Goal: Task Accomplishment & Management: Manage account settings

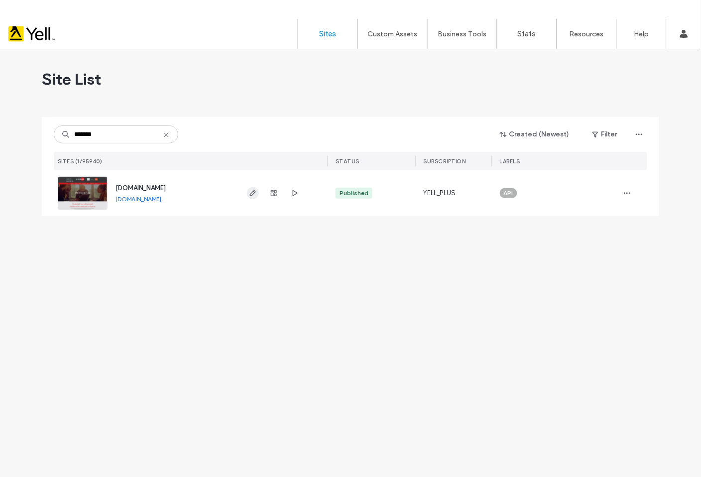
type input "*******"
click at [255, 197] on icon "button" at bounding box center [253, 193] width 8 height 8
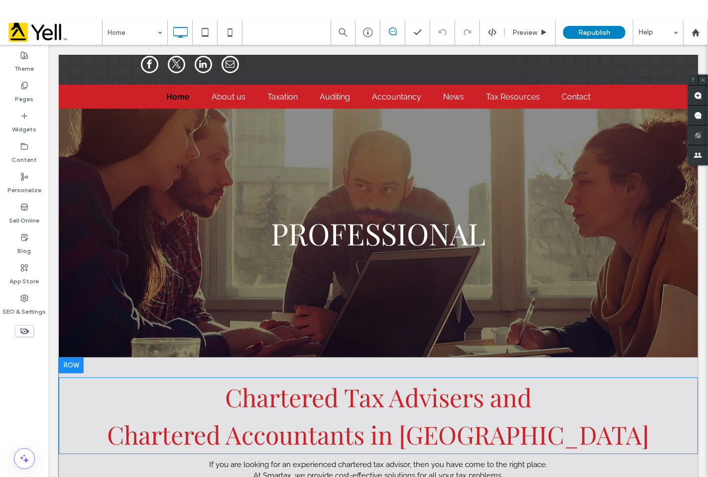
scroll to position [221, 0]
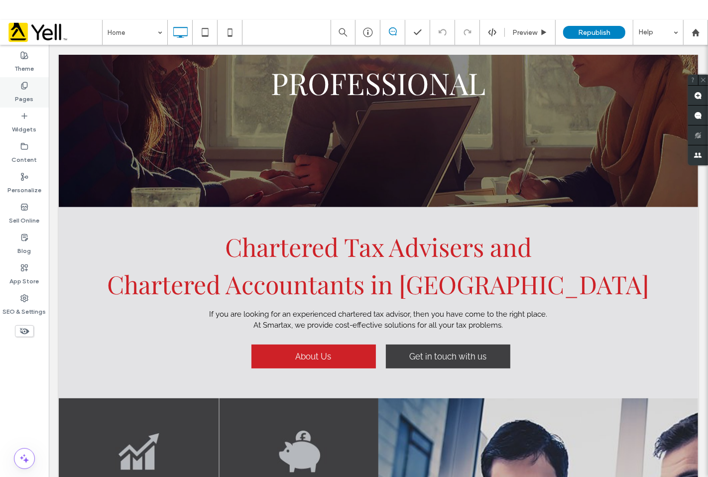
click at [20, 82] on icon at bounding box center [24, 86] width 8 height 8
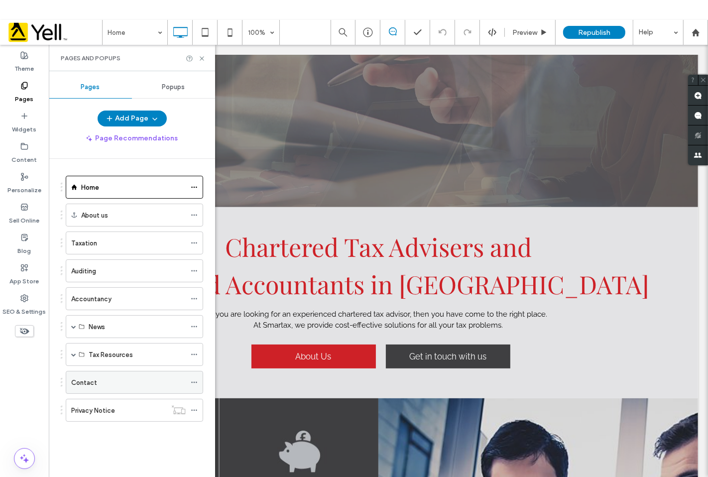
click at [100, 381] on div "Contact" at bounding box center [128, 382] width 114 height 10
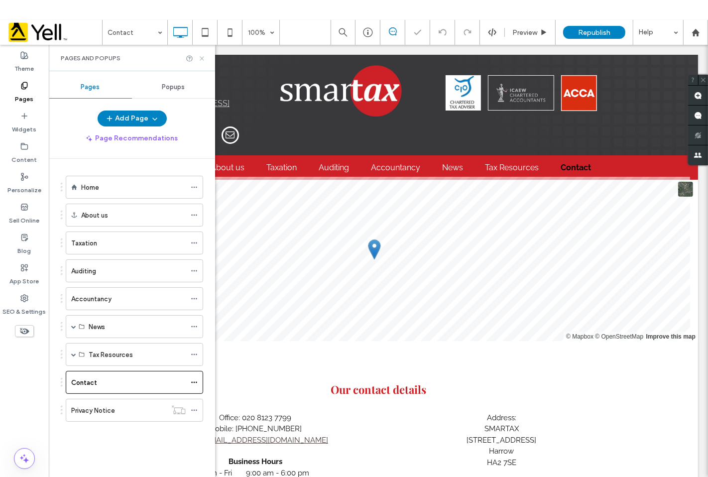
click at [202, 57] on icon at bounding box center [201, 58] width 7 height 7
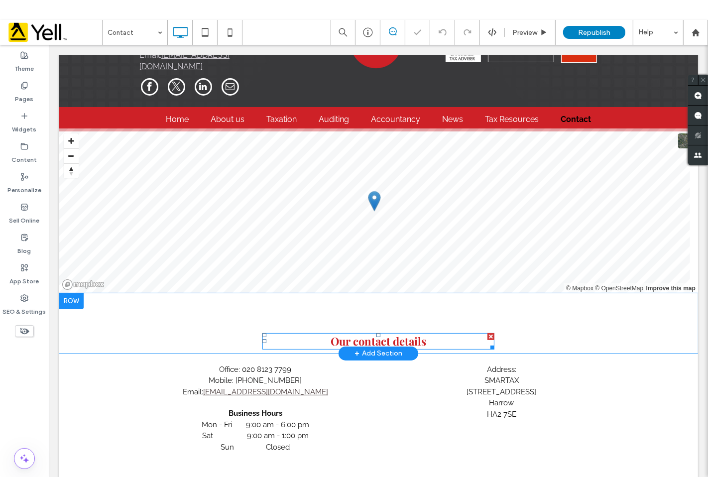
scroll to position [73, 0]
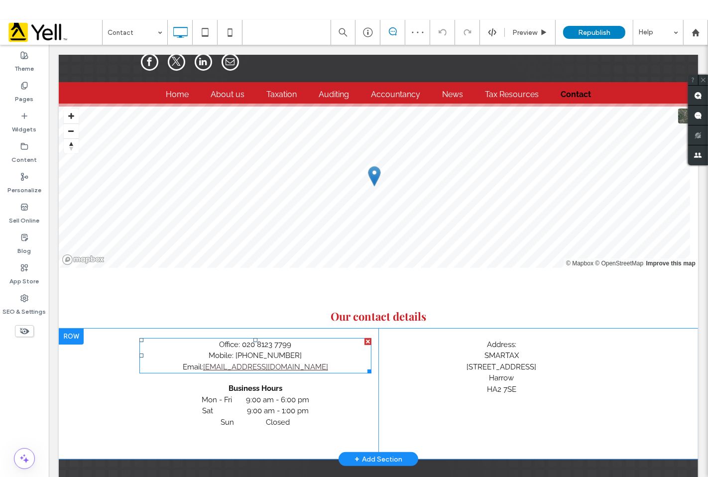
click at [257, 349] on div "Mobile: [PHONE_NUMBER]" at bounding box center [255, 354] width 232 height 11
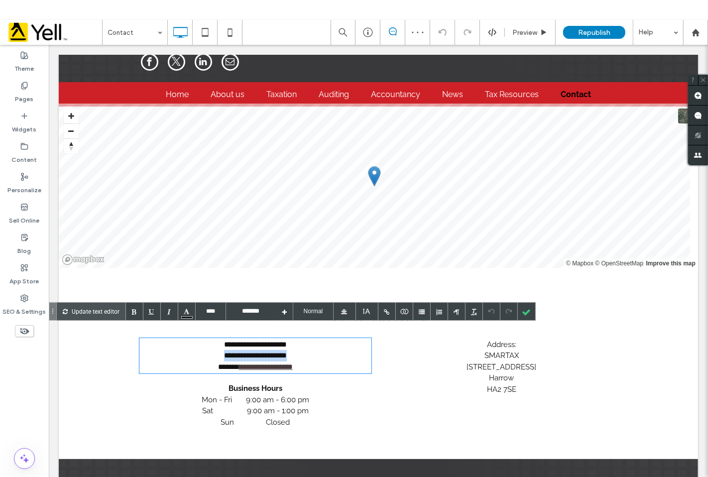
drag, startPoint x: 291, startPoint y: 342, endPoint x: 208, endPoint y: 337, distance: 83.3
click at [208, 349] on div "**********" at bounding box center [255, 354] width 232 height 11
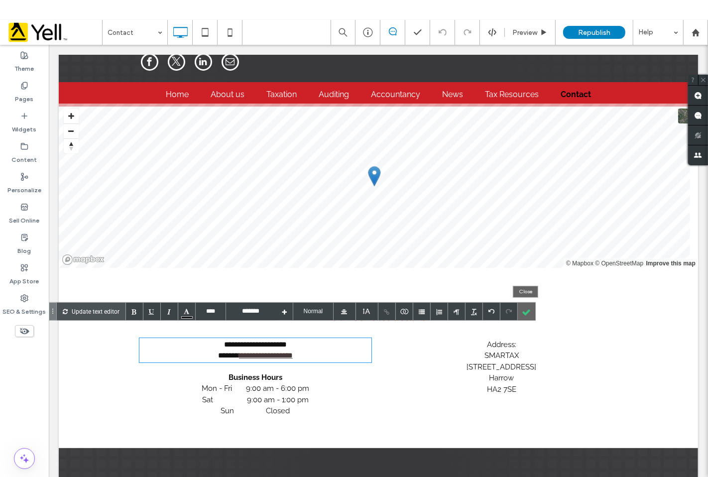
click at [528, 311] on div at bounding box center [526, 311] width 17 height 17
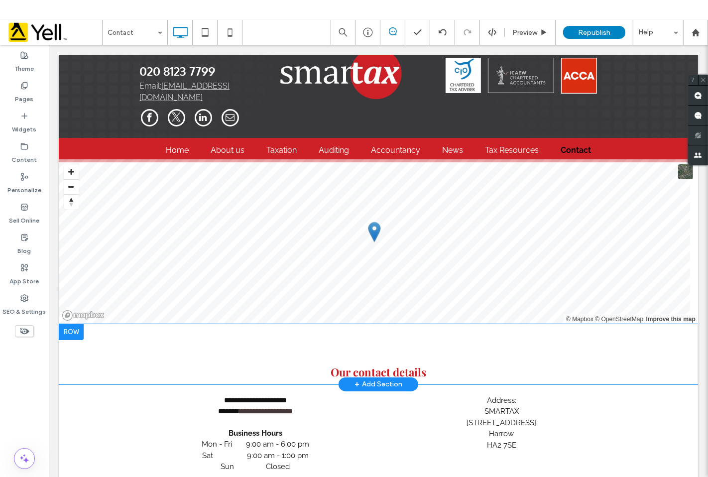
scroll to position [0, 0]
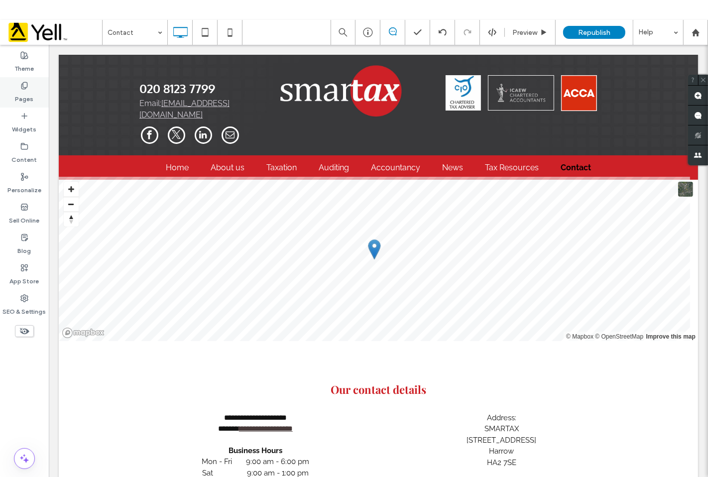
click at [21, 90] on label "Pages" at bounding box center [24, 97] width 18 height 14
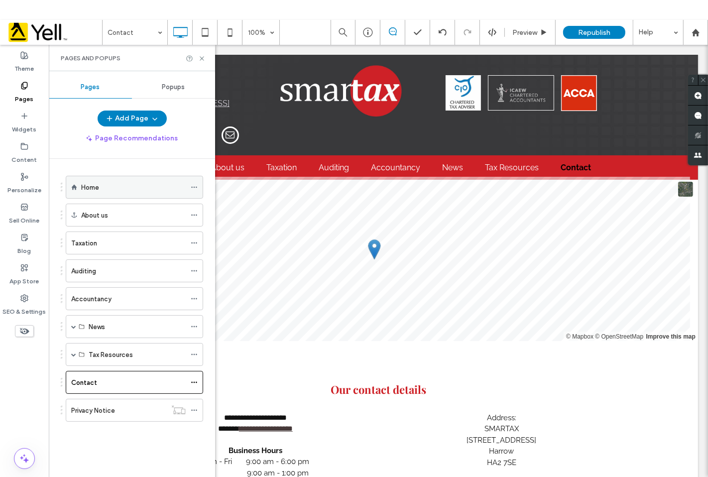
click at [121, 182] on div "Home" at bounding box center [133, 187] width 105 height 10
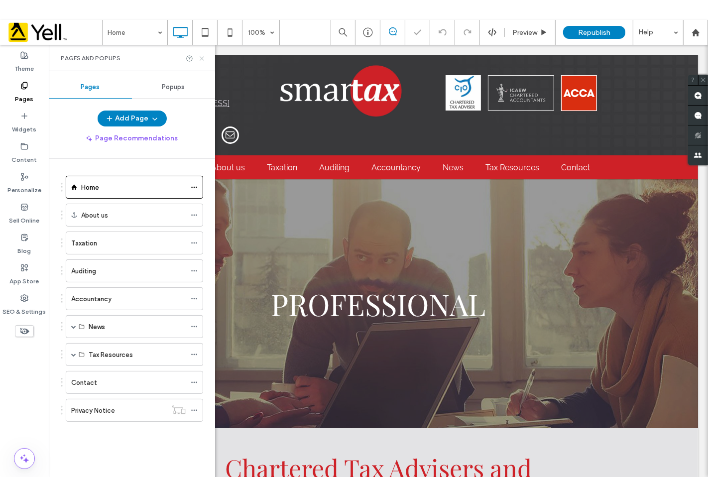
click at [201, 58] on icon at bounding box center [201, 58] width 7 height 7
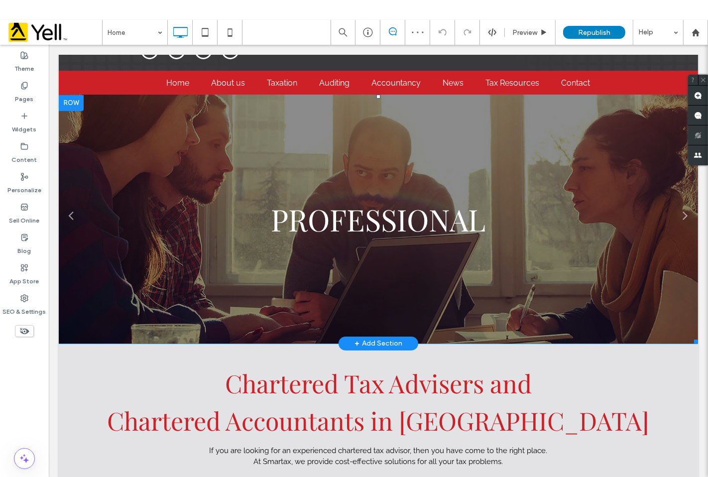
scroll to position [221, 0]
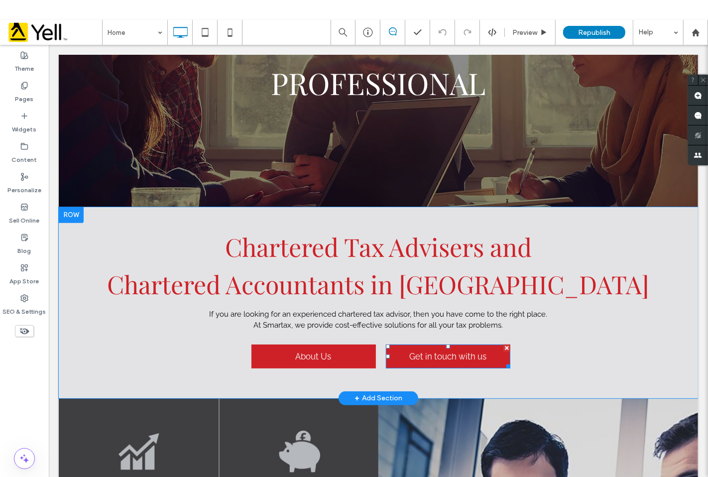
click at [425, 346] on span "Get in touch with us" at bounding box center [447, 356] width 84 height 20
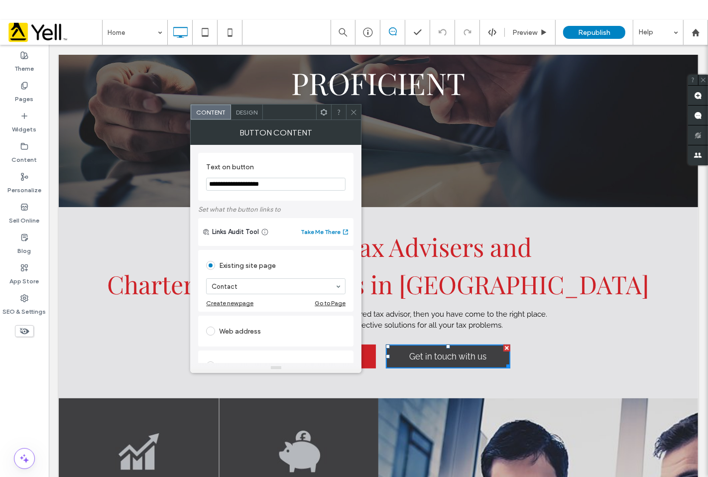
click at [352, 116] on span at bounding box center [353, 112] width 7 height 15
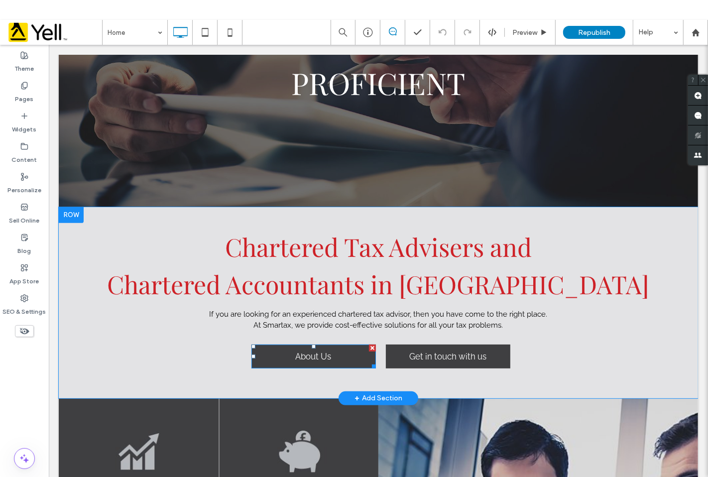
click at [335, 346] on link "About Us" at bounding box center [313, 356] width 124 height 24
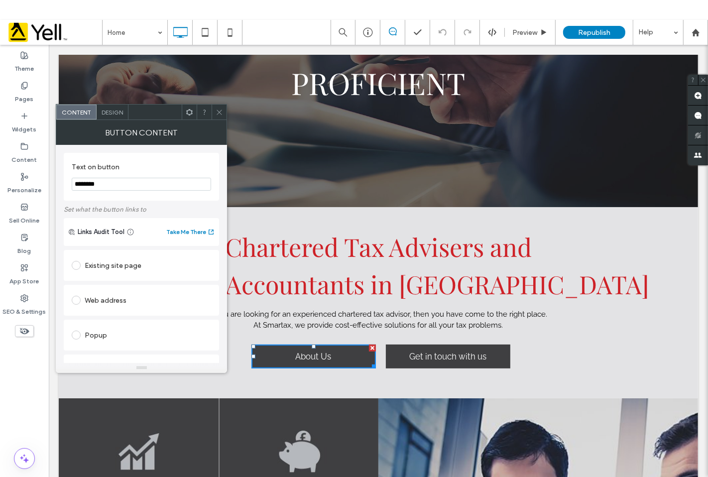
click at [335, 346] on link "About Us" at bounding box center [313, 356] width 124 height 24
click at [218, 114] on icon at bounding box center [219, 111] width 7 height 7
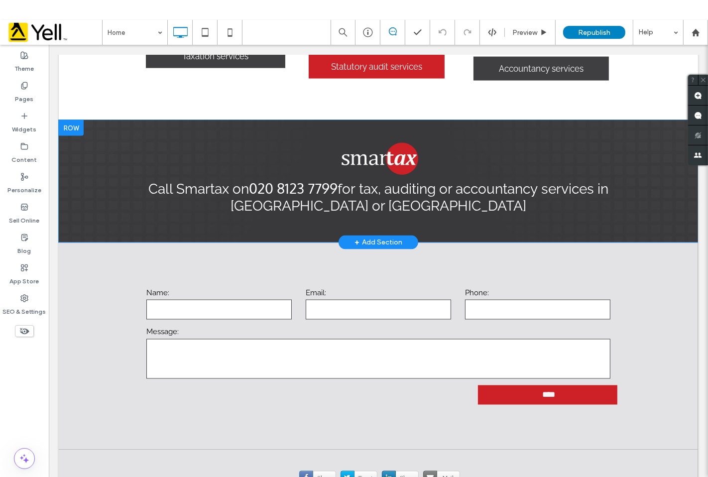
scroll to position [1397, 0]
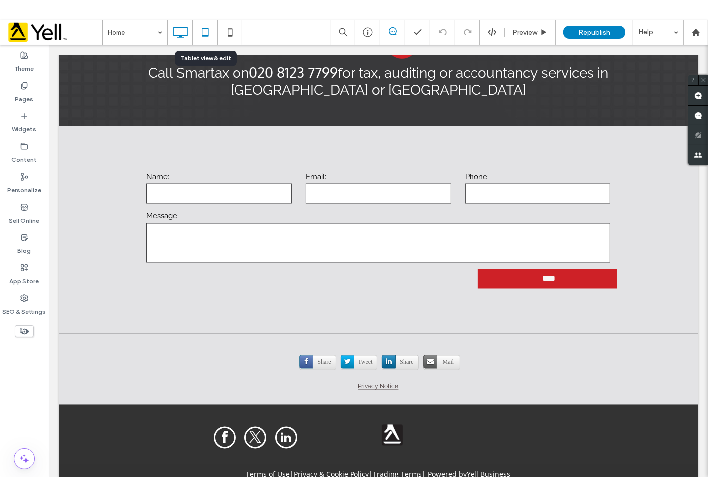
click at [203, 28] on use at bounding box center [205, 32] width 6 height 8
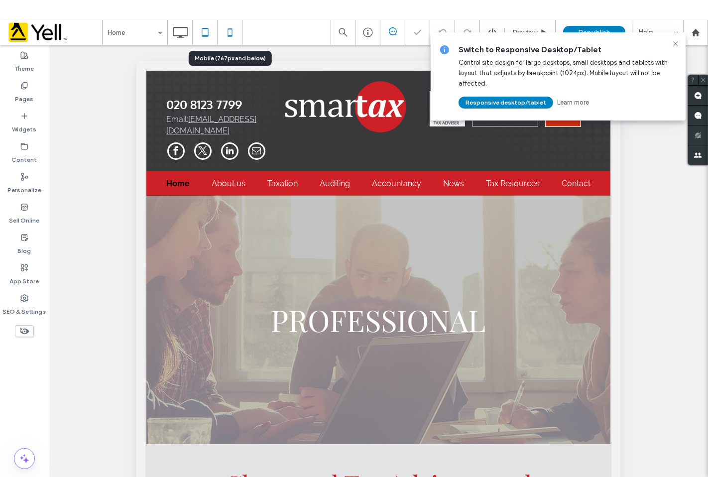
click at [225, 29] on icon at bounding box center [230, 32] width 20 height 20
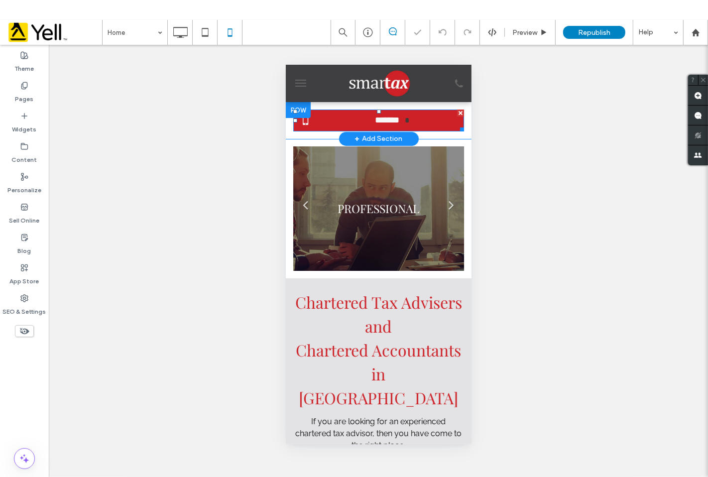
click at [346, 118] on link "*******" at bounding box center [378, 120] width 171 height 22
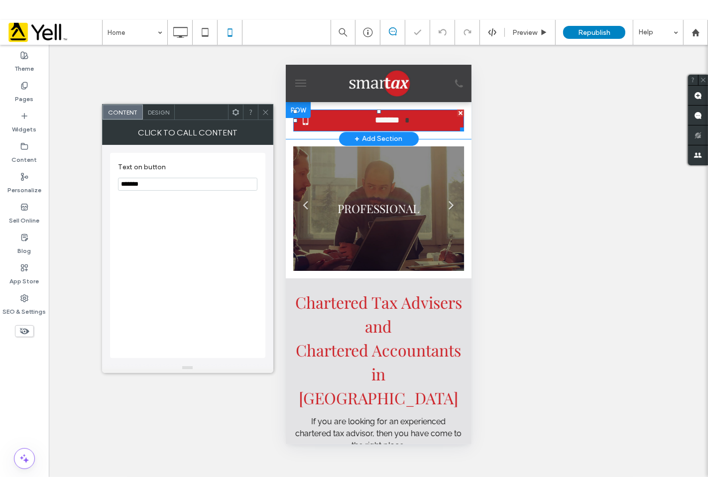
click at [346, 118] on link "*******" at bounding box center [378, 120] width 171 height 22
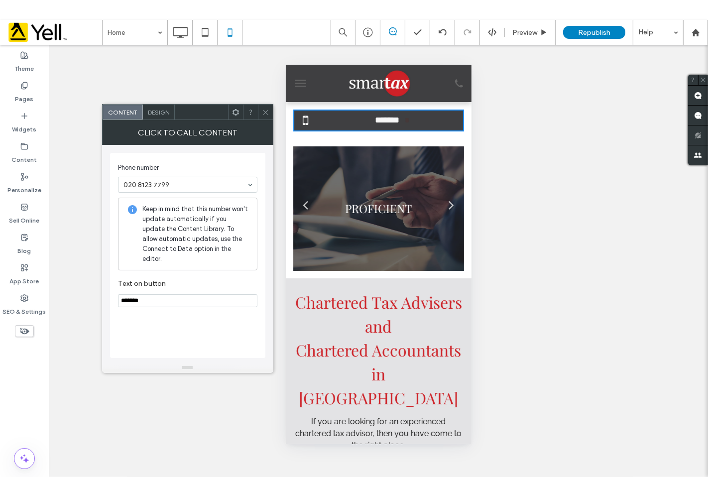
click at [262, 114] on icon at bounding box center [265, 111] width 7 height 7
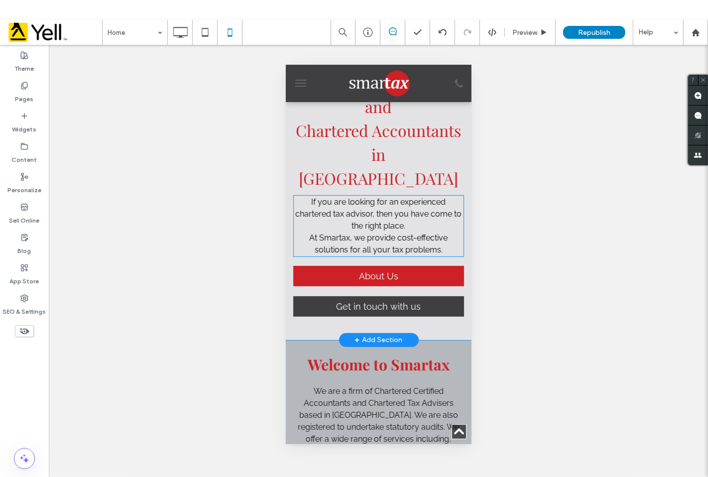
scroll to position [221, 0]
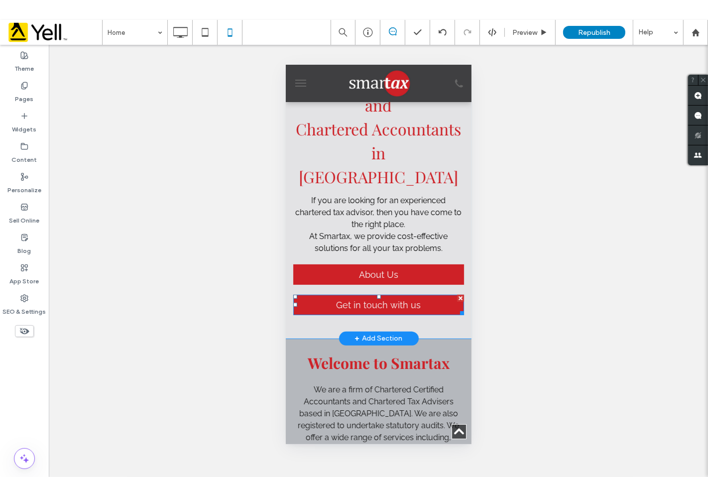
click at [388, 307] on span "Get in touch with us" at bounding box center [378, 304] width 92 height 20
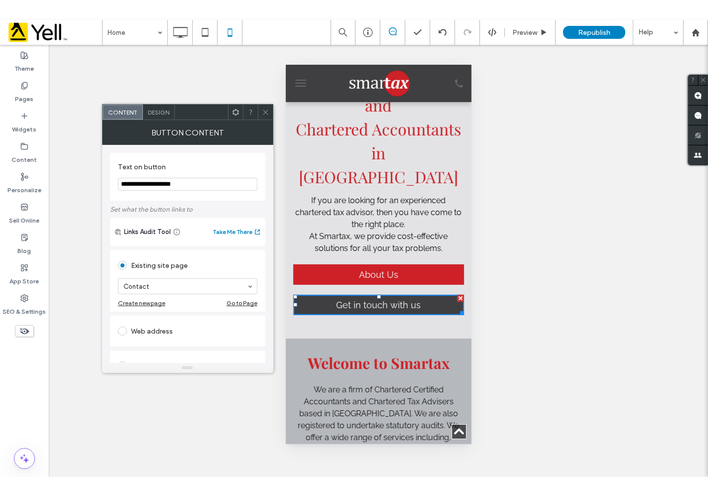
click at [266, 114] on icon at bounding box center [265, 111] width 7 height 7
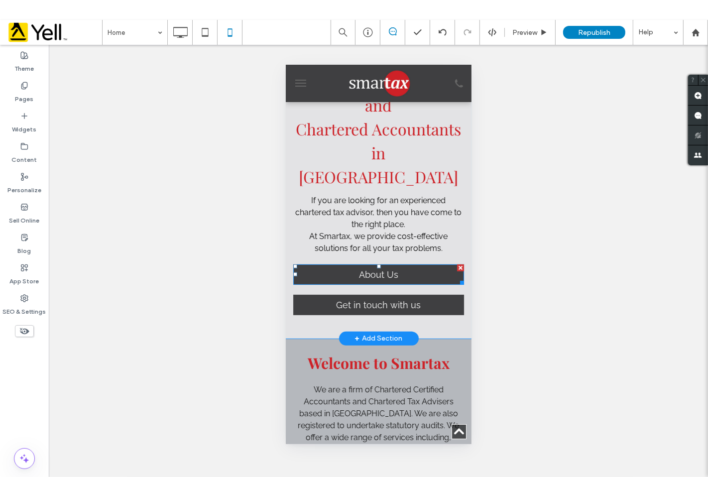
click at [369, 274] on span "About Us" at bounding box center [378, 274] width 46 height 20
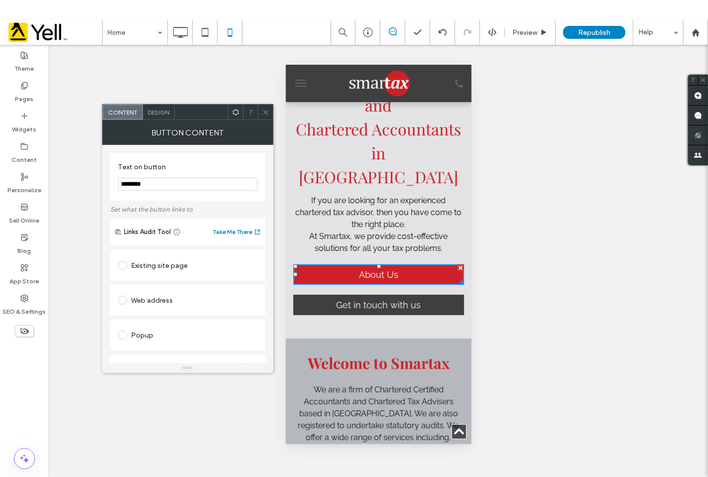
click at [262, 110] on icon at bounding box center [265, 111] width 7 height 7
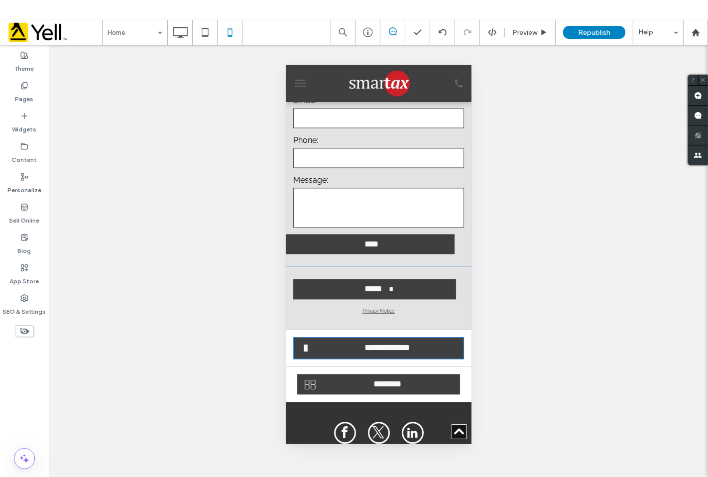
scroll to position [1862, 0]
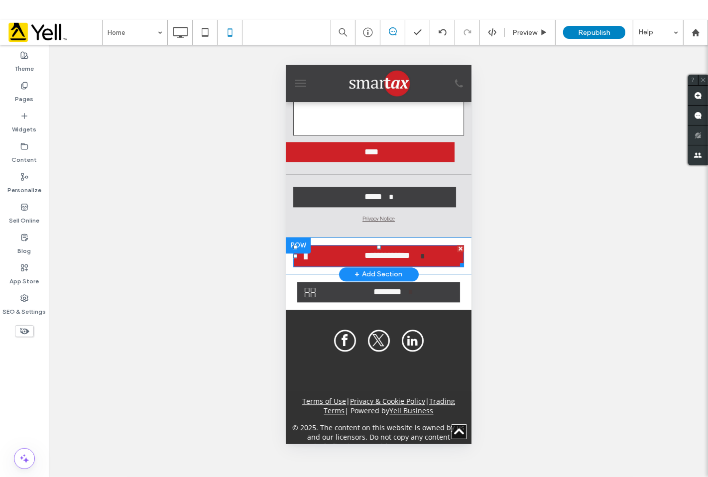
click at [354, 247] on span "**********" at bounding box center [387, 255] width 66 height 20
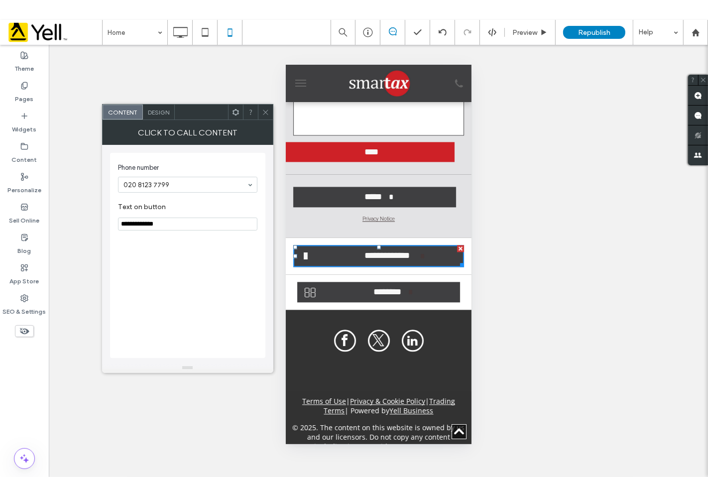
click at [262, 113] on icon at bounding box center [265, 111] width 7 height 7
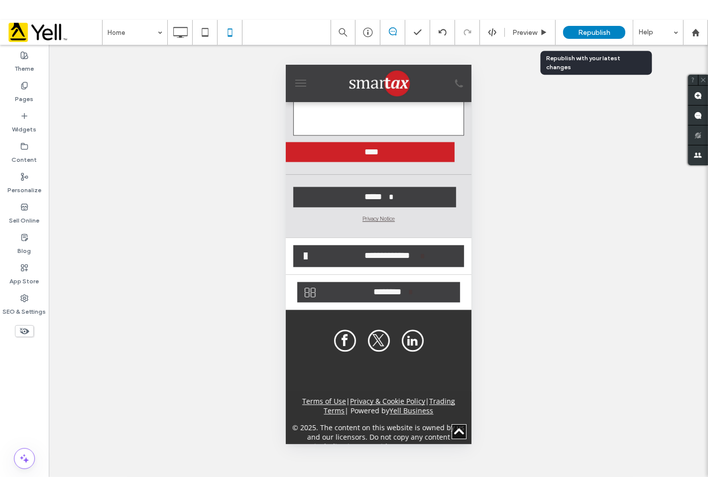
click at [583, 32] on span "Republish" at bounding box center [594, 32] width 32 height 8
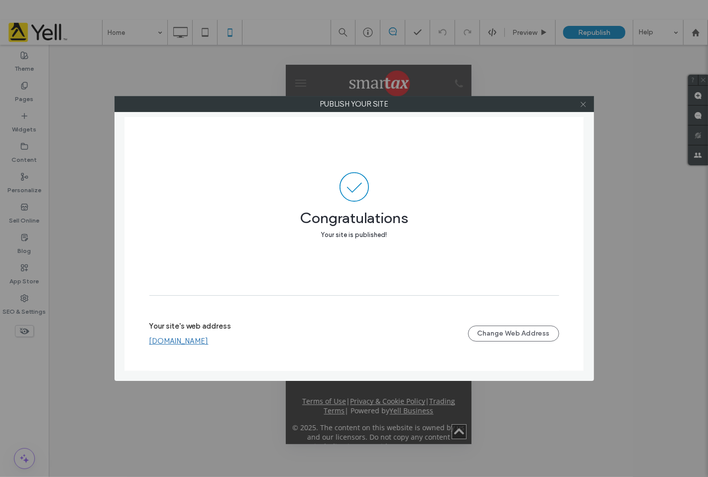
click at [584, 103] on use at bounding box center [582, 104] width 5 height 5
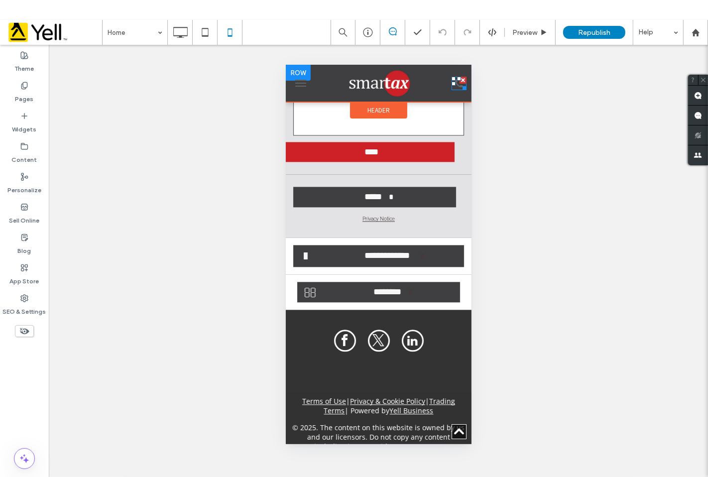
click at [454, 83] on icon at bounding box center [458, 83] width 8 height 8
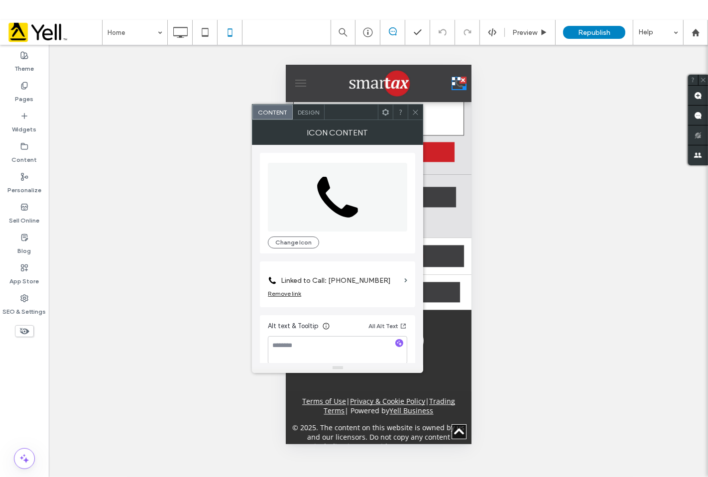
click at [352, 283] on label "Linked to Call: [PHONE_NUMBER]" at bounding box center [340, 280] width 119 height 18
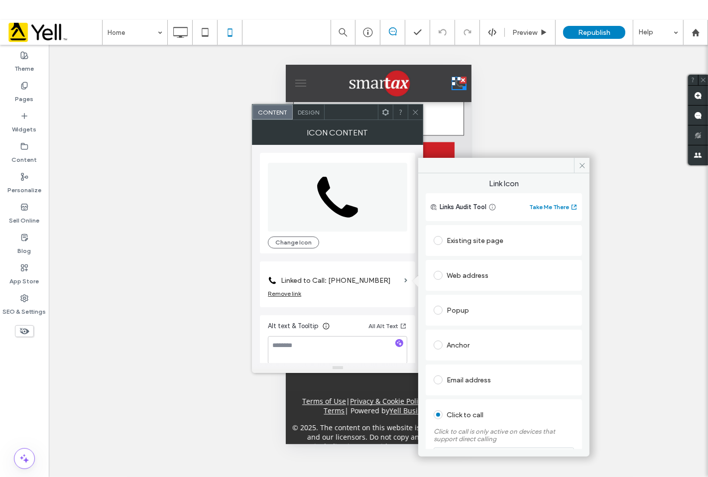
click at [352, 283] on label "Linked to Call: [PHONE_NUMBER]" at bounding box center [340, 280] width 119 height 18
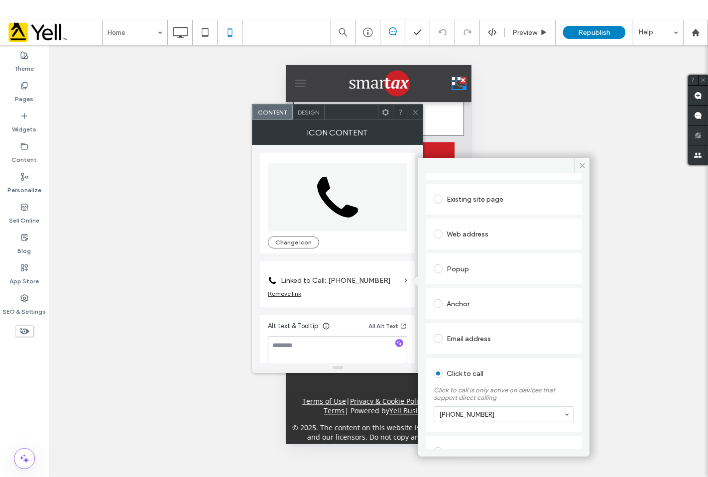
scroll to position [77, 0]
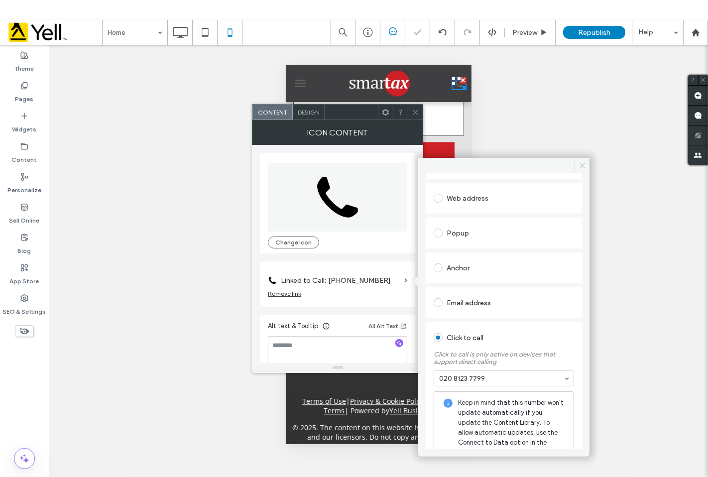
click at [583, 165] on icon at bounding box center [581, 165] width 7 height 7
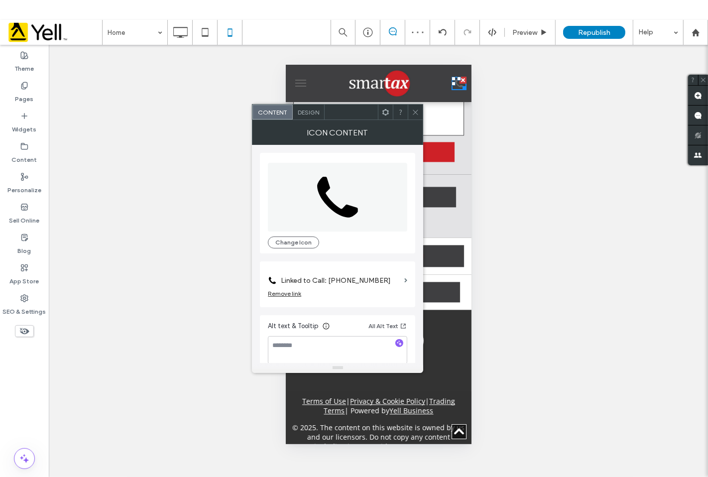
click at [414, 115] on icon at bounding box center [415, 111] width 7 height 7
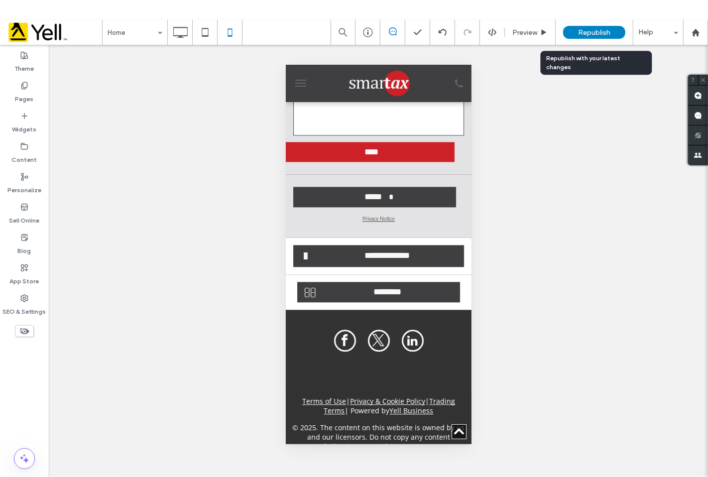
click at [586, 33] on span "Republish" at bounding box center [594, 32] width 32 height 8
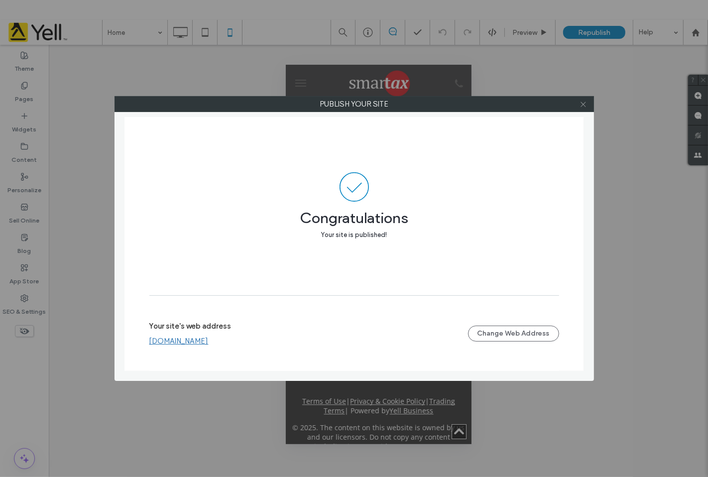
click at [580, 106] on icon at bounding box center [582, 104] width 7 height 7
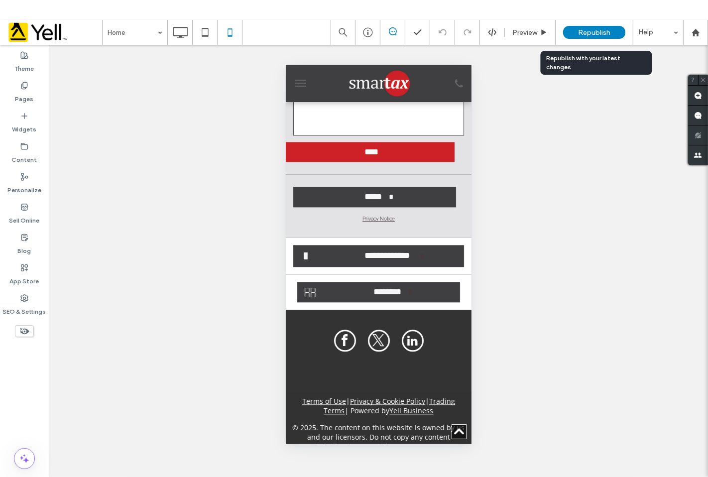
click at [588, 37] on div "Republish" at bounding box center [594, 32] width 62 height 13
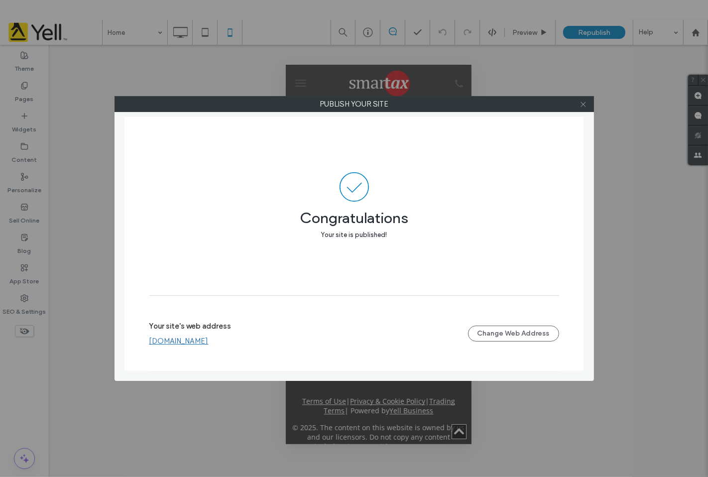
click at [580, 102] on icon at bounding box center [582, 104] width 7 height 7
